Goal: Task Accomplishment & Management: Manage account settings

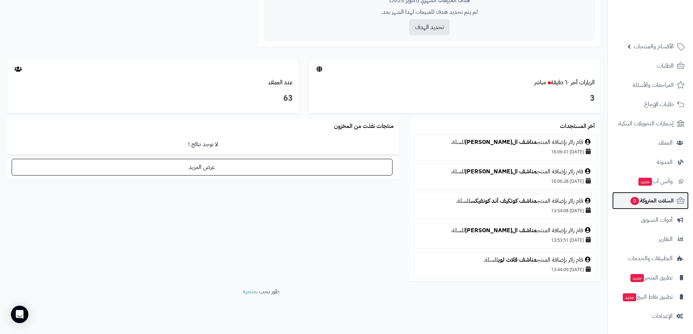
click at [662, 200] on span "السلات المتروكة 0" at bounding box center [652, 201] width 44 height 10
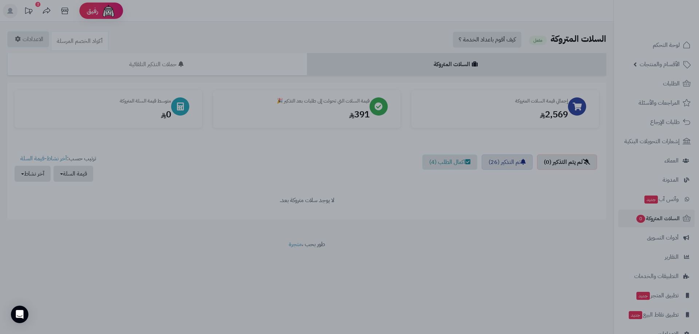
click at [90, 191] on div at bounding box center [349, 167] width 699 height 334
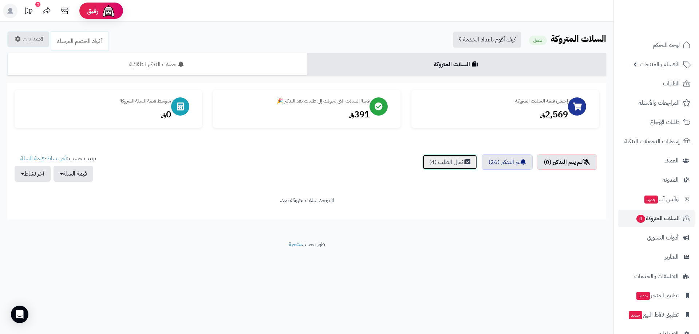
click at [456, 164] on link "اكمال الطلب (4)" at bounding box center [449, 162] width 55 height 15
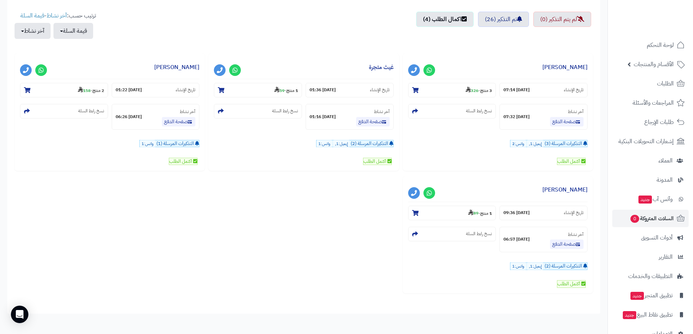
scroll to position [109, 0]
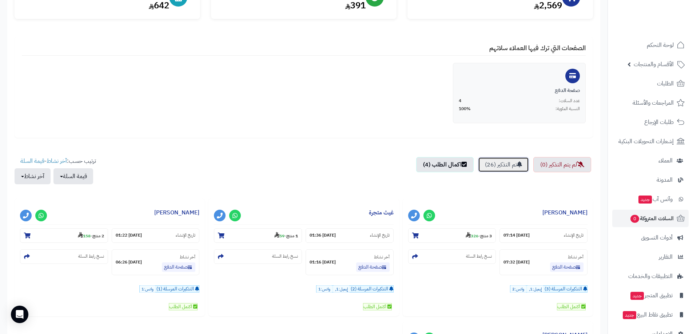
click at [508, 165] on link "تم التذكير (26)" at bounding box center [503, 164] width 51 height 15
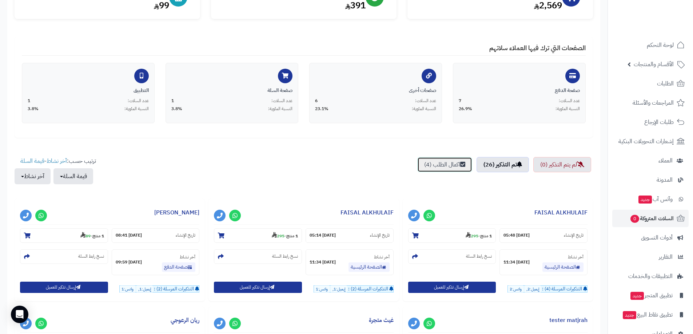
click at [443, 163] on link "اكمال الطلب (4)" at bounding box center [444, 164] width 55 height 15
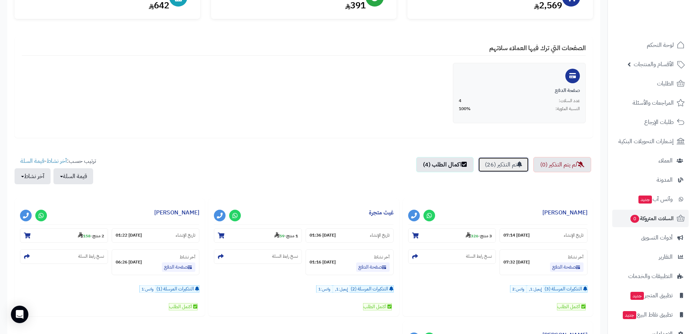
click at [493, 167] on link "تم التذكير (26)" at bounding box center [503, 164] width 51 height 15
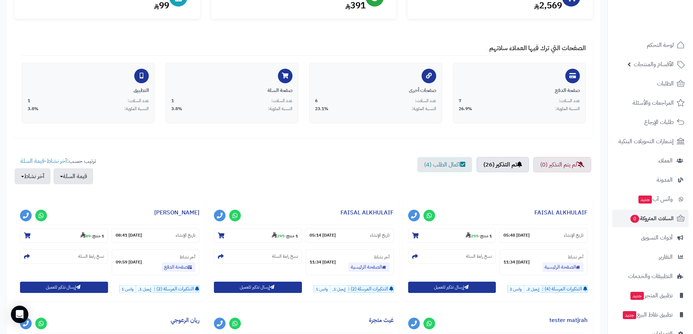
scroll to position [0, 0]
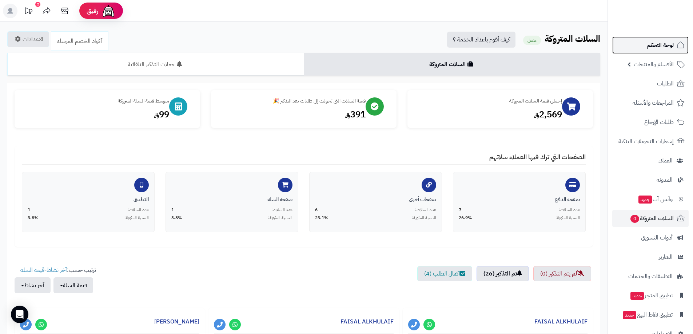
click at [662, 47] on span "لوحة التحكم" at bounding box center [660, 45] width 27 height 10
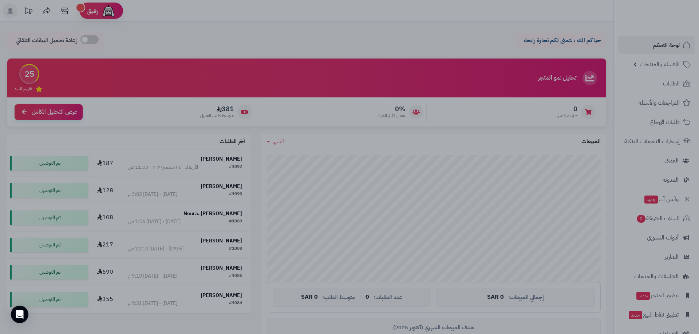
click at [149, 27] on div at bounding box center [349, 167] width 699 height 334
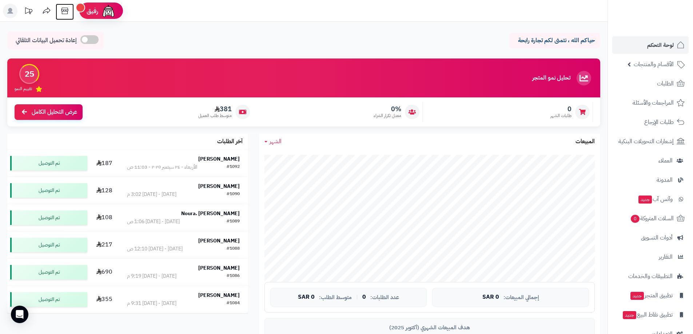
click at [62, 8] on icon at bounding box center [64, 11] width 7 height 7
